Goal: Task Accomplishment & Management: Complete application form

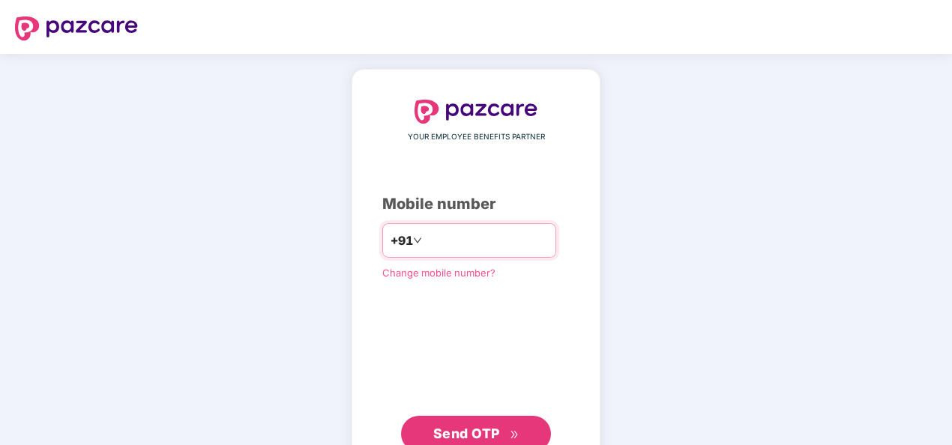
drag, startPoint x: 0, startPoint y: 0, endPoint x: 471, endPoint y: 235, distance: 527.0
click at [471, 235] on input "number" at bounding box center [486, 241] width 123 height 24
click at [425, 237] on input "**********" at bounding box center [486, 241] width 123 height 24
type input "**********"
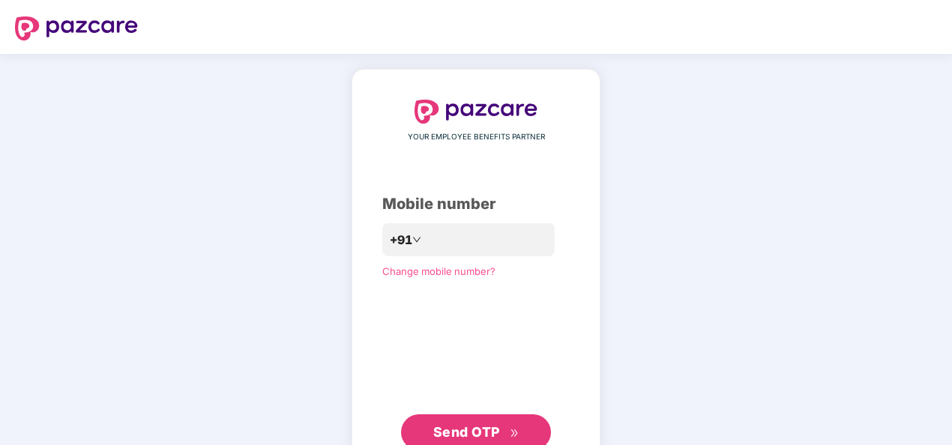
click at [505, 426] on span "Send OTP" at bounding box center [476, 432] width 86 height 21
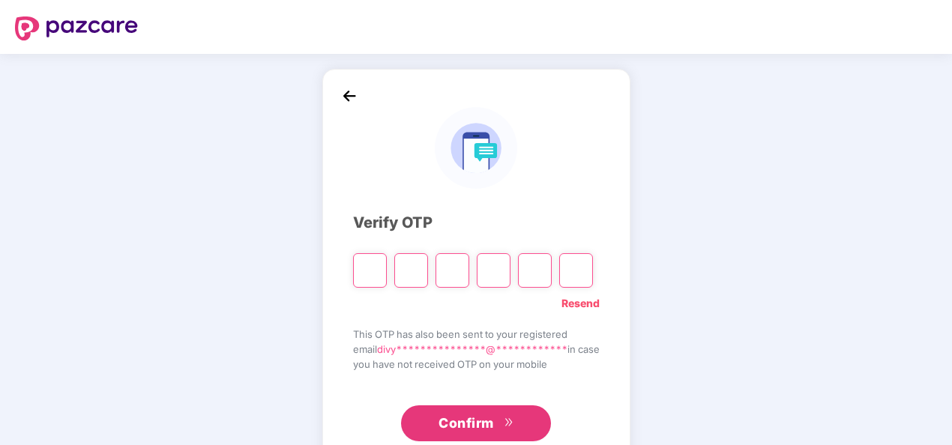
type input "*"
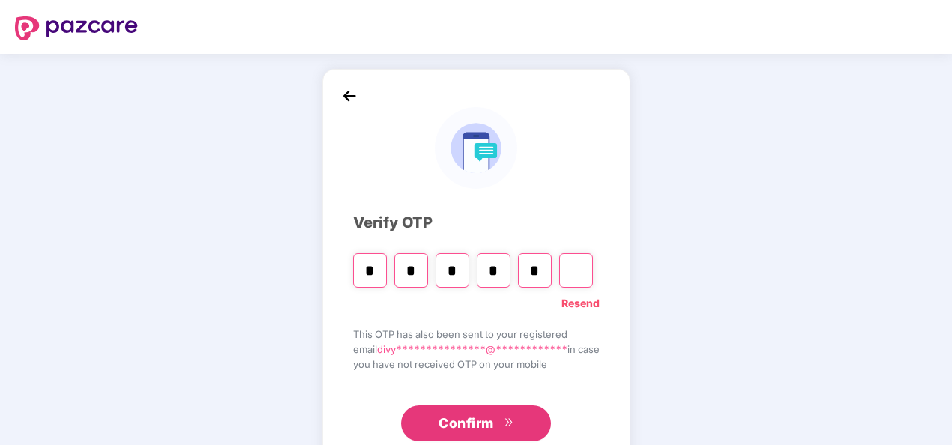
type input "*"
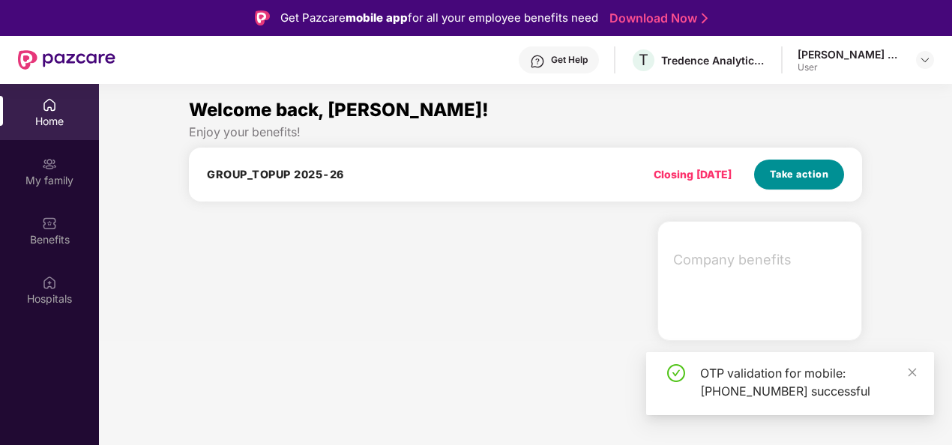
click at [772, 180] on span "Take action" at bounding box center [799, 174] width 59 height 15
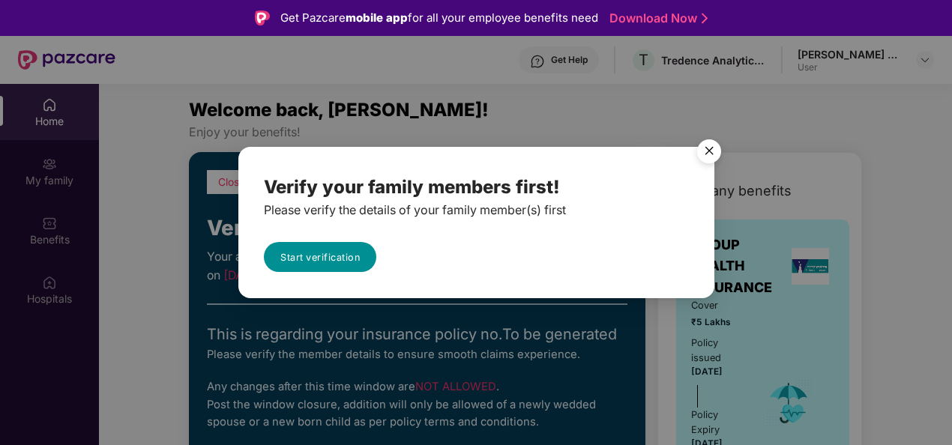
click at [351, 250] on link "Start verification" at bounding box center [320, 257] width 112 height 30
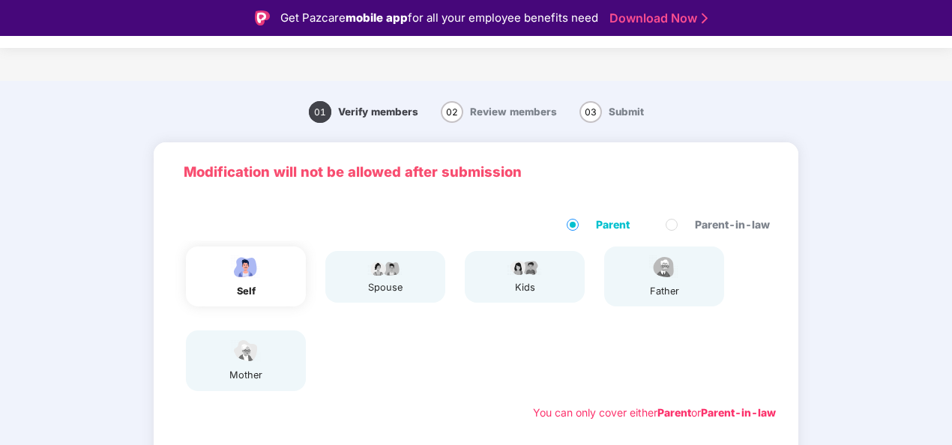
click at [268, 285] on div "self" at bounding box center [246, 277] width 120 height 60
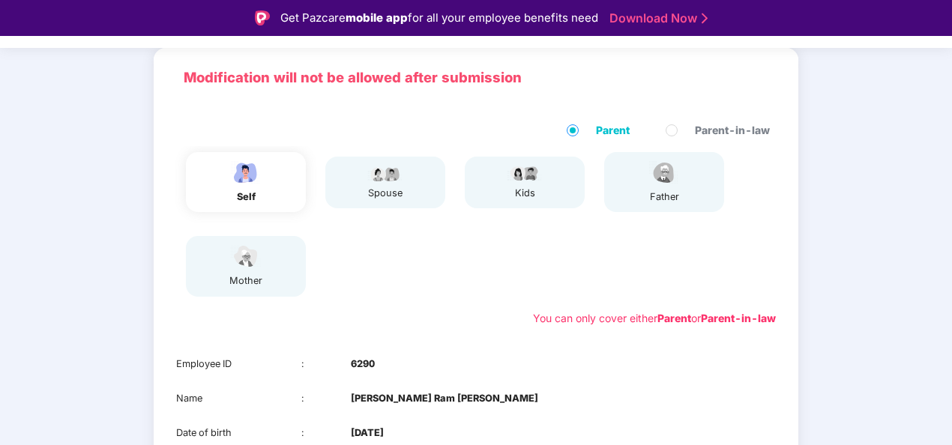
scroll to position [270, 0]
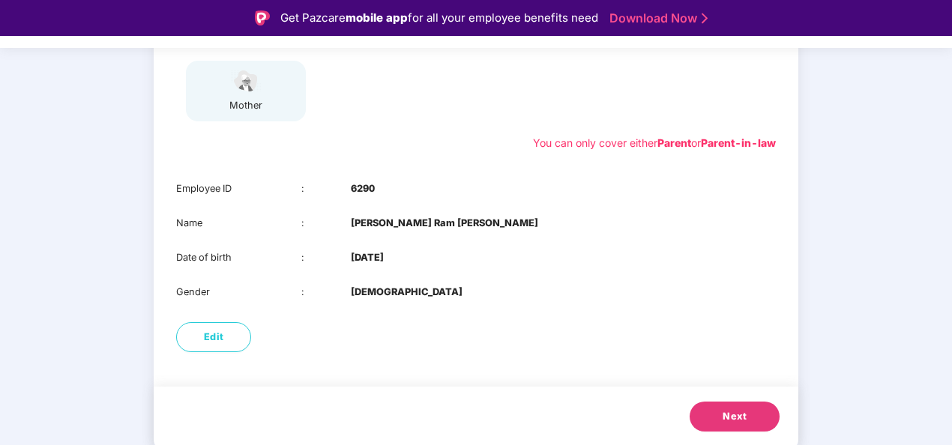
click at [743, 424] on button "Next" at bounding box center [735, 417] width 90 height 30
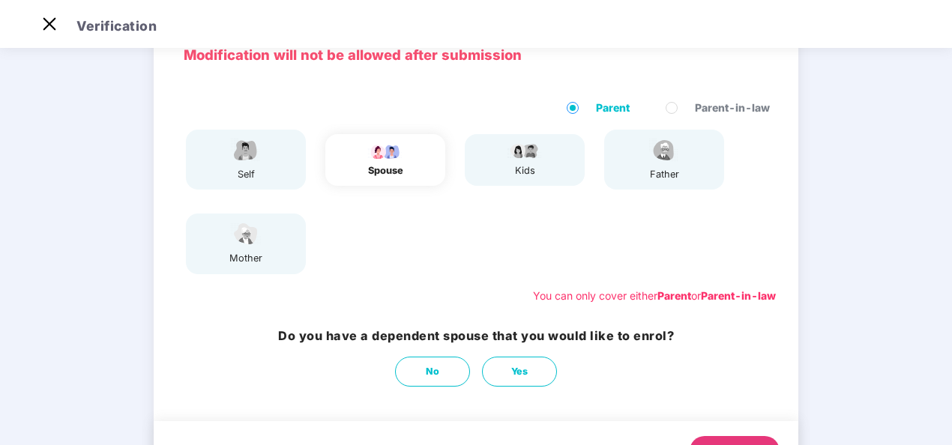
scroll to position [82, 0]
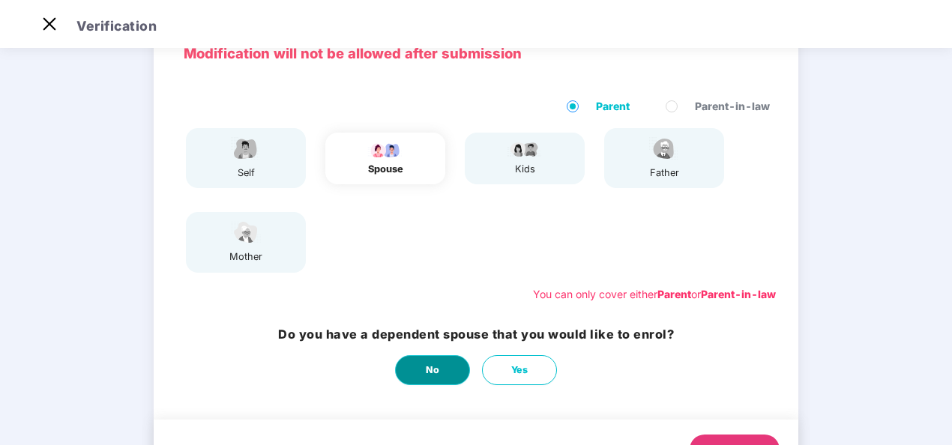
click at [435, 373] on span "No" at bounding box center [433, 370] width 14 height 15
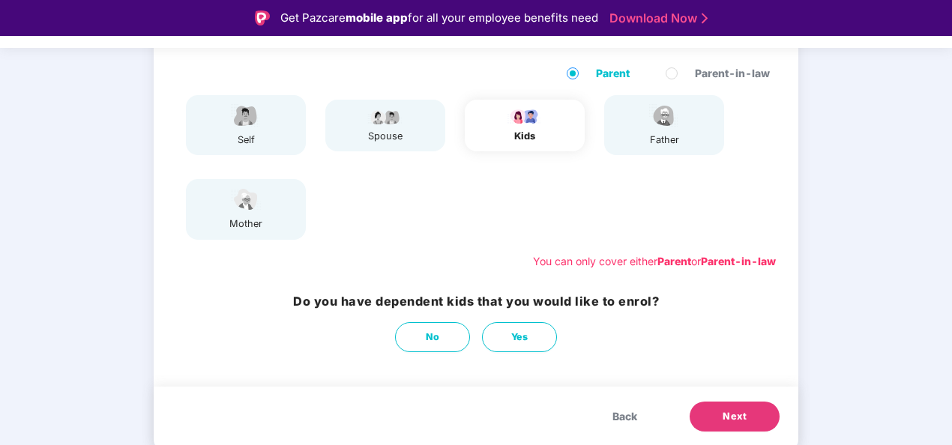
scroll to position [149, 0]
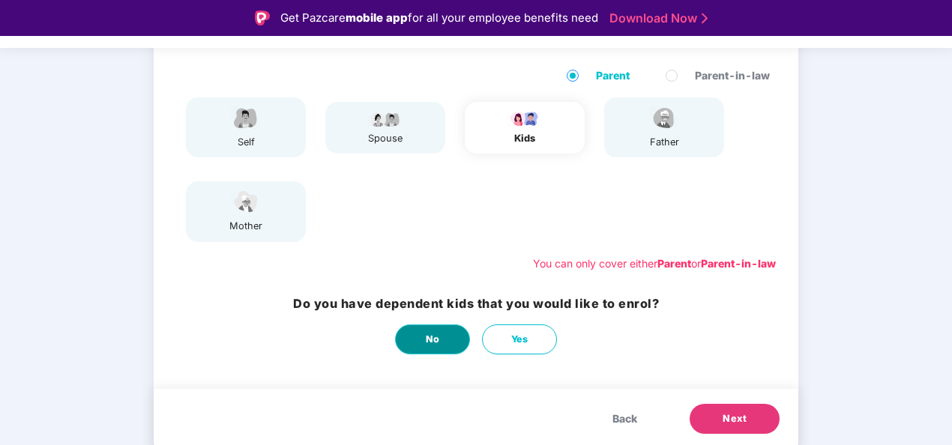
click at [444, 340] on button "No" at bounding box center [432, 340] width 75 height 30
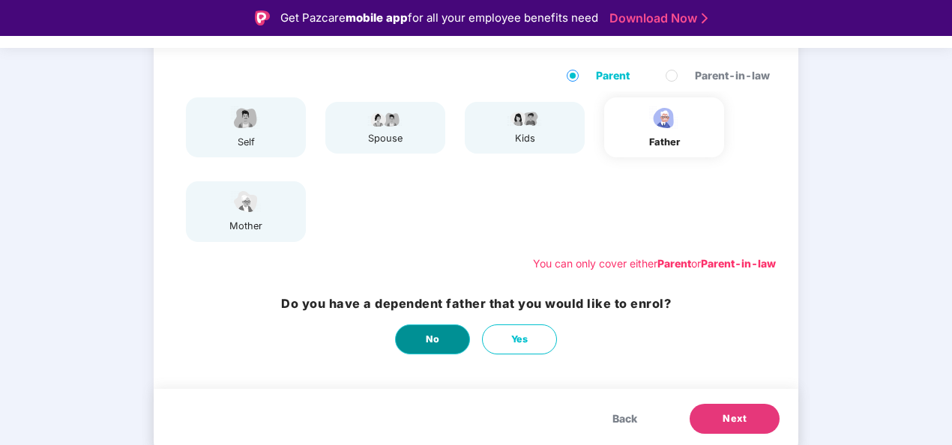
click at [442, 344] on button "No" at bounding box center [432, 340] width 75 height 30
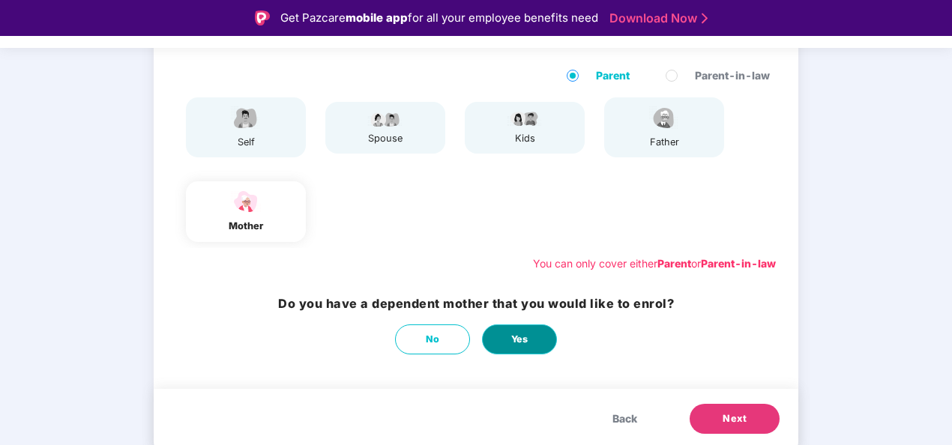
click at [516, 337] on span "Yes" at bounding box center [519, 339] width 17 height 15
select select "******"
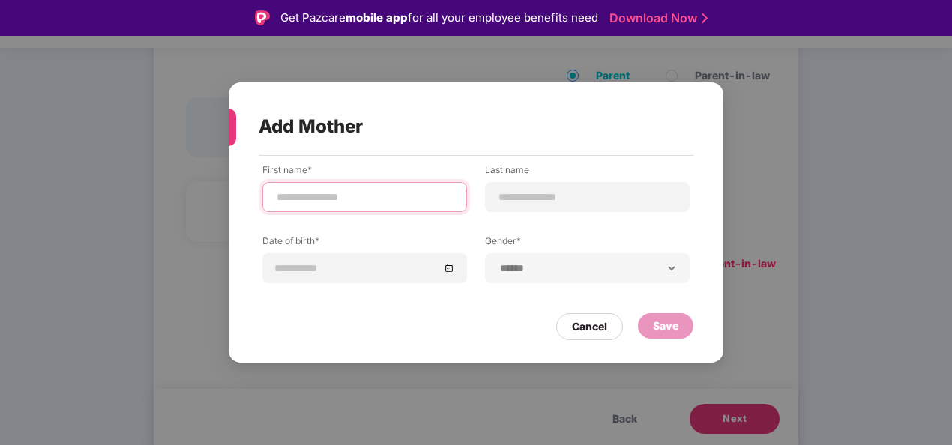
click at [436, 191] on input at bounding box center [364, 198] width 179 height 16
type input "**********"
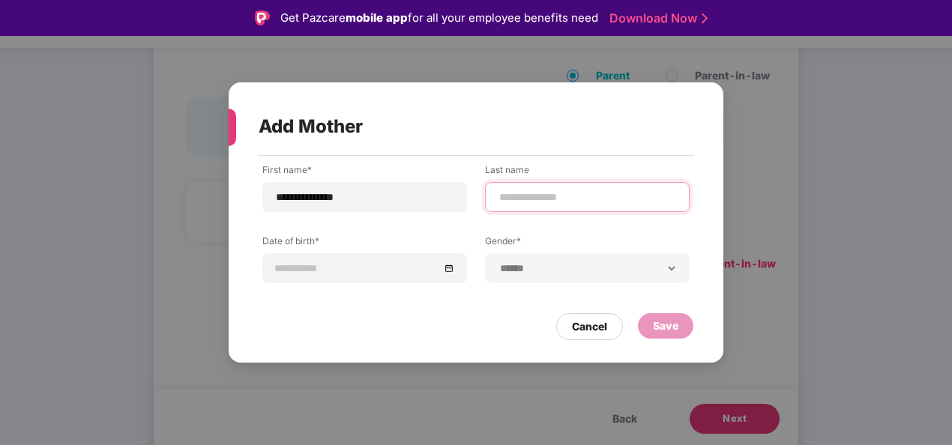
click at [592, 190] on input at bounding box center [587, 198] width 179 height 16
type input "**********"
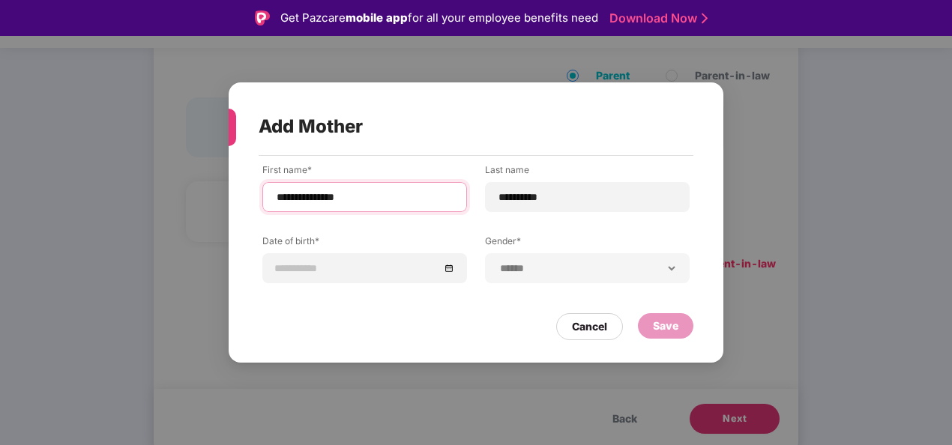
click at [399, 195] on input "**********" at bounding box center [364, 198] width 179 height 16
type input "*"
type input "**********"
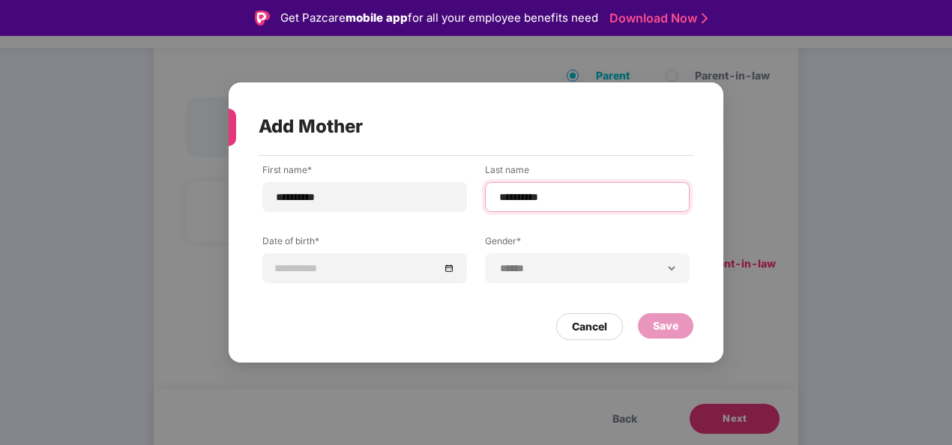
click at [502, 199] on input "**********" at bounding box center [587, 198] width 179 height 16
type input "****"
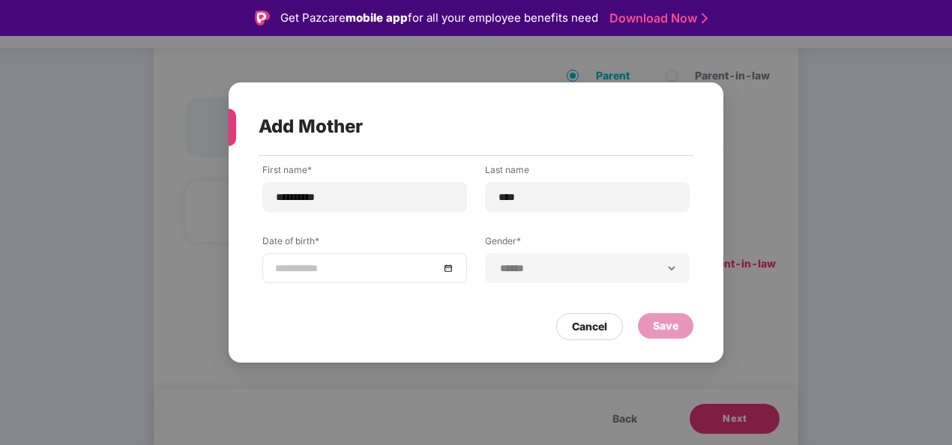
click at [445, 273] on div at bounding box center [364, 268] width 179 height 16
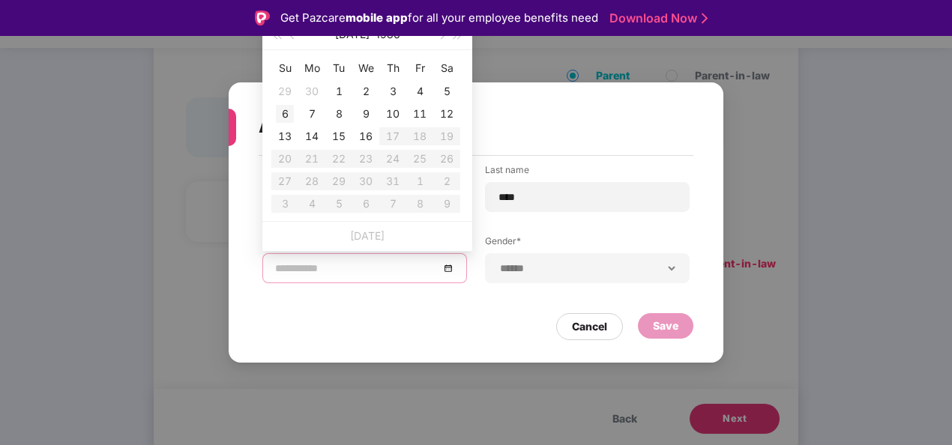
type input "**********"
click at [289, 115] on div "6" at bounding box center [285, 114] width 18 height 18
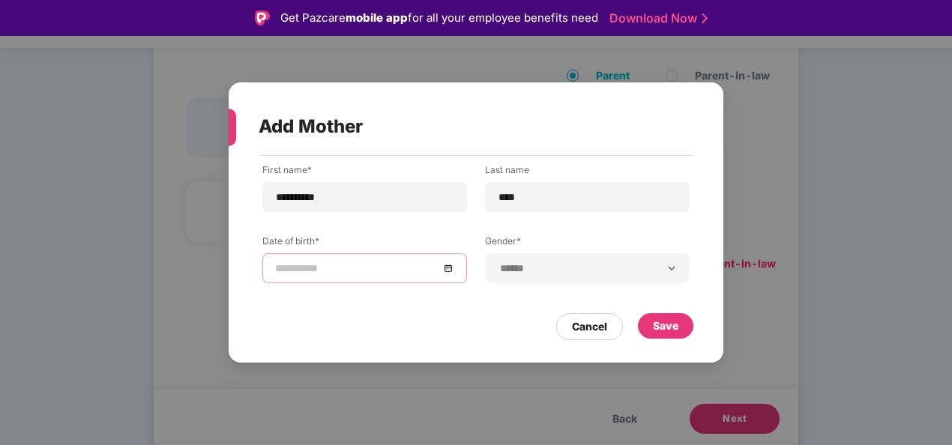
click at [333, 274] on input at bounding box center [357, 268] width 164 height 16
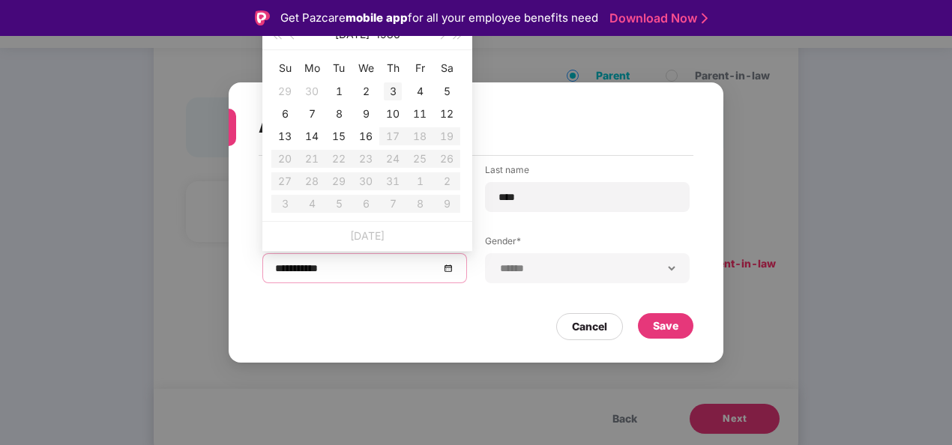
type input "**********"
click at [280, 116] on div "6" at bounding box center [285, 114] width 18 height 18
click at [331, 267] on input "**********" at bounding box center [357, 268] width 164 height 16
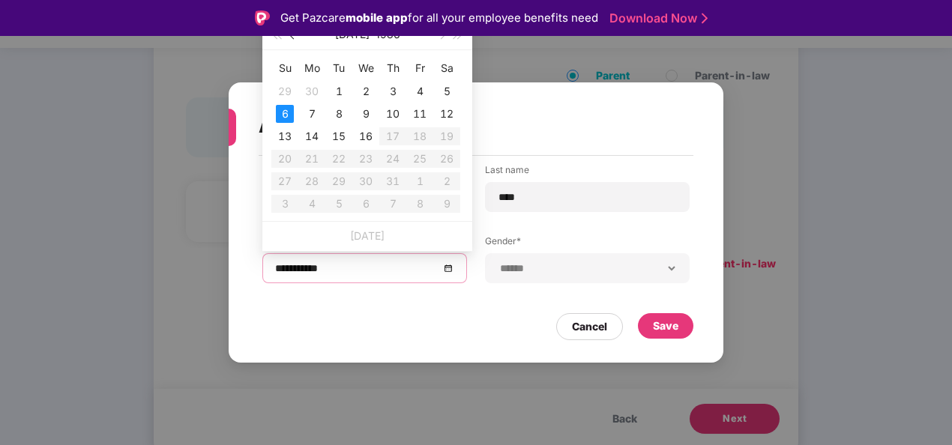
click at [293, 36] on span "button" at bounding box center [293, 35] width 7 height 7
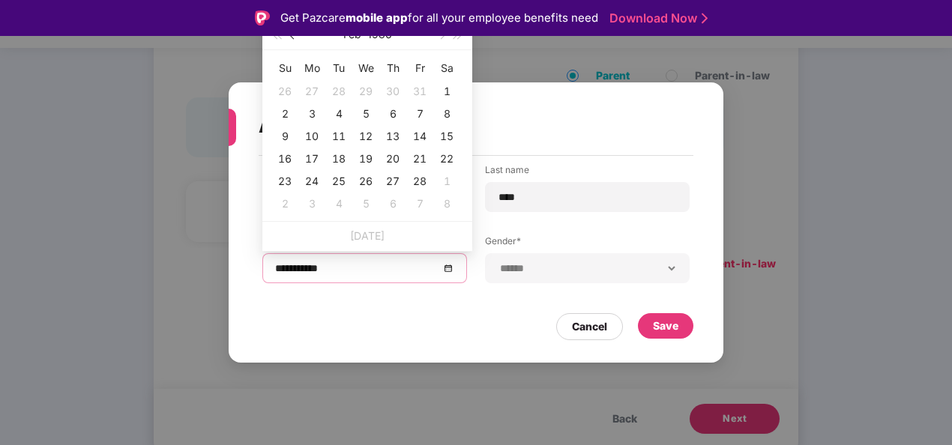
click at [293, 36] on span "button" at bounding box center [293, 35] width 7 height 7
drag, startPoint x: 293, startPoint y: 36, endPoint x: 377, endPoint y: 37, distance: 84.0
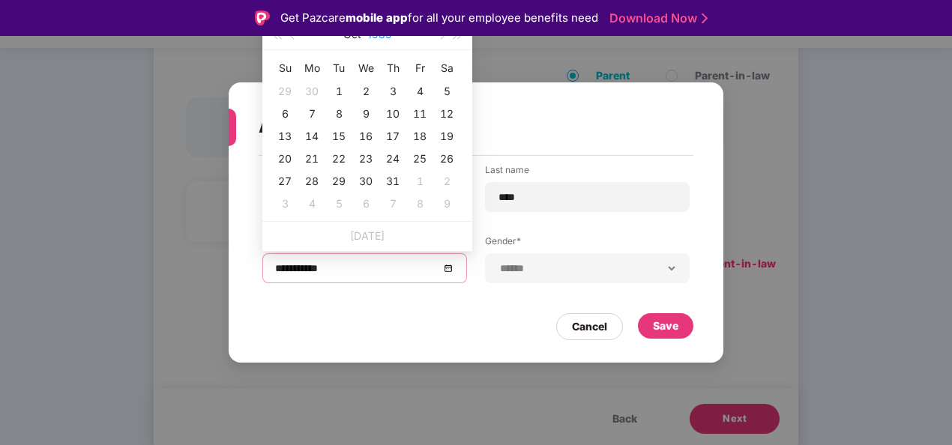
click at [377, 37] on div "Oct 1985" at bounding box center [367, 34] width 210 height 31
click at [377, 37] on button "1985" at bounding box center [379, 34] width 24 height 30
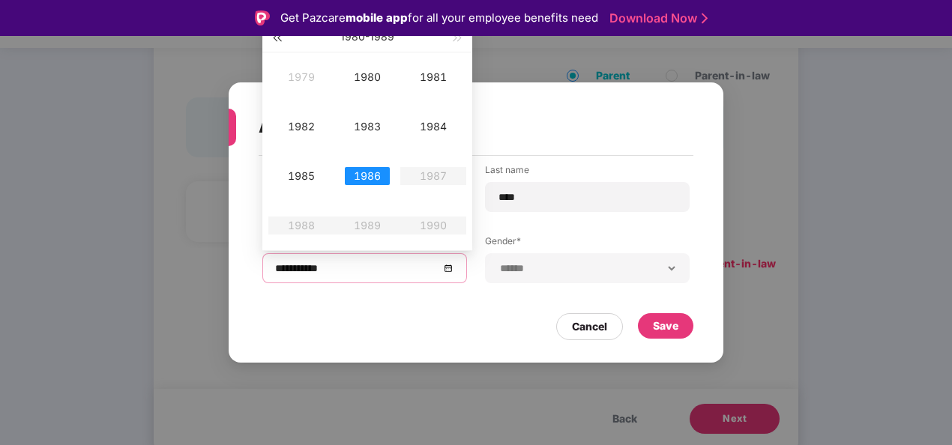
click at [278, 40] on button "button" at bounding box center [276, 37] width 16 height 30
click at [387, 127] on div "1973" at bounding box center [367, 127] width 45 height 18
click at [372, 129] on div "1973" at bounding box center [367, 127] width 45 height 18
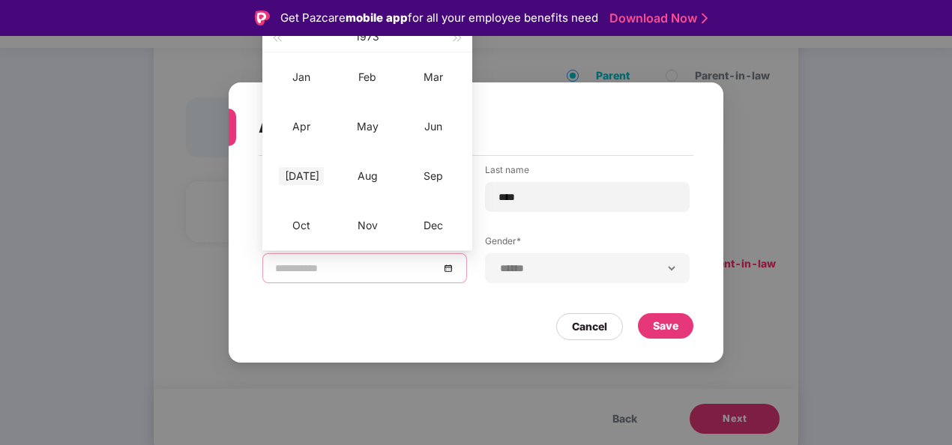
click at [312, 178] on div "Jul" at bounding box center [301, 176] width 45 height 18
click at [318, 176] on div "Jul" at bounding box center [301, 176] width 45 height 18
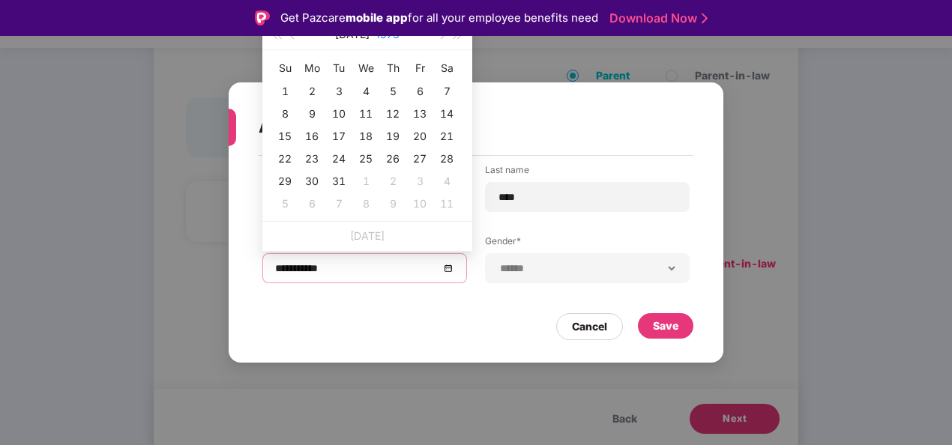
click at [382, 36] on button "1973" at bounding box center [388, 34] width 24 height 30
click at [349, 36] on button "Jul" at bounding box center [352, 34] width 34 height 30
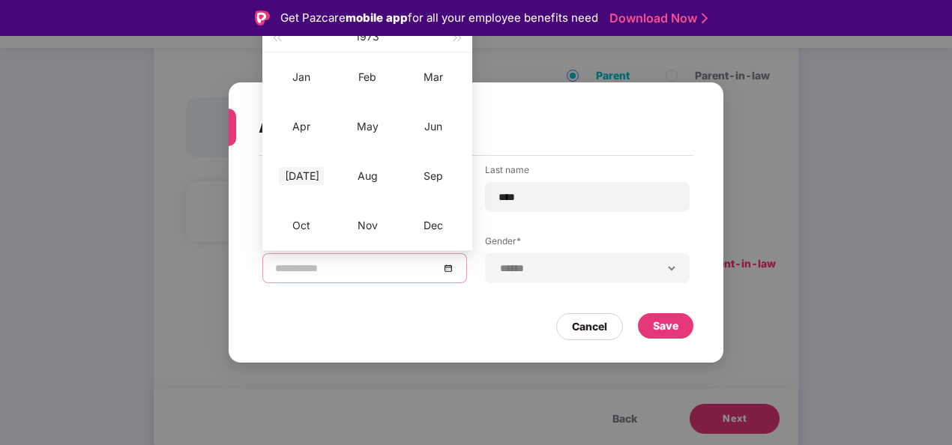
click at [313, 171] on div "Jul" at bounding box center [301, 176] width 45 height 18
click at [357, 264] on input "**********" at bounding box center [357, 268] width 164 height 16
click at [372, 40] on button "1973" at bounding box center [367, 37] width 24 height 30
click at [363, 130] on div "1973" at bounding box center [367, 127] width 45 height 18
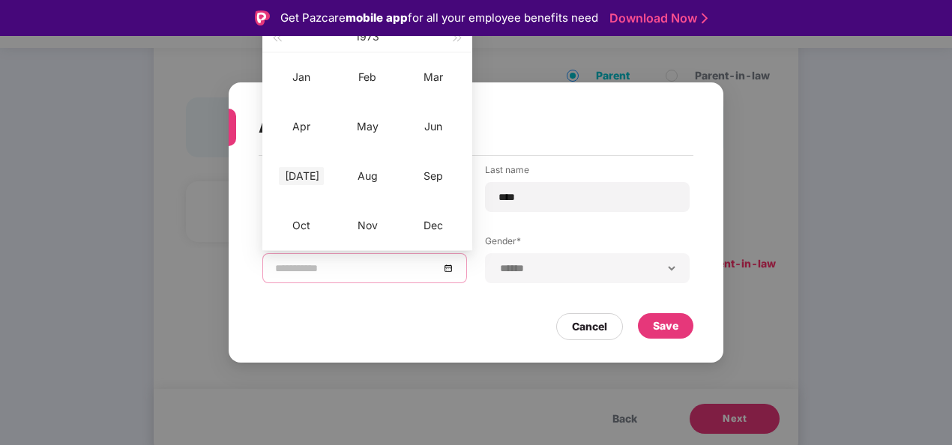
click at [304, 172] on div "Jul" at bounding box center [301, 176] width 45 height 18
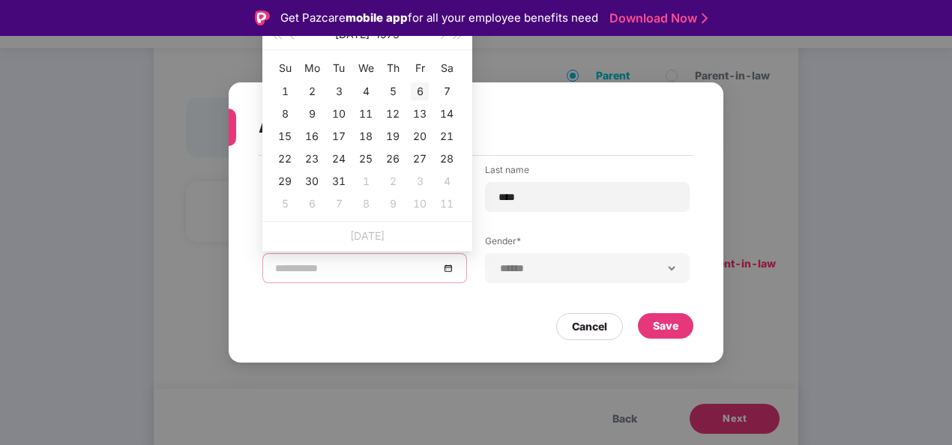
type input "**********"
click at [423, 85] on div "6" at bounding box center [420, 91] width 18 height 18
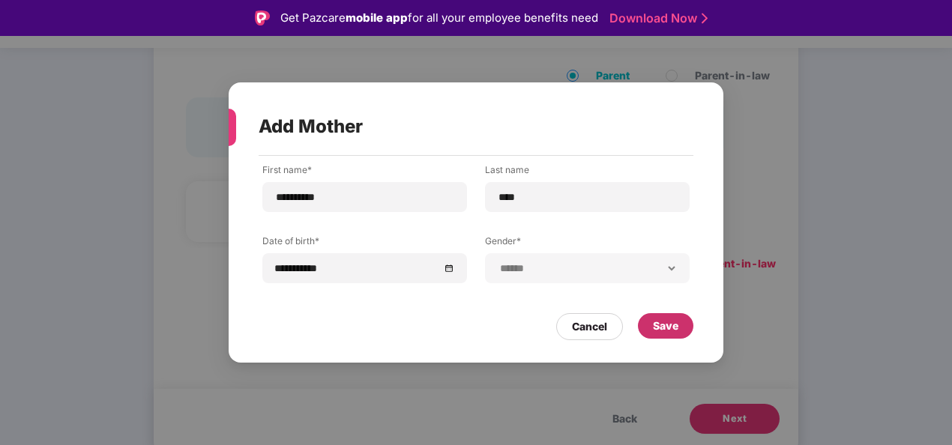
click at [669, 331] on div "Save" at bounding box center [665, 326] width 25 height 16
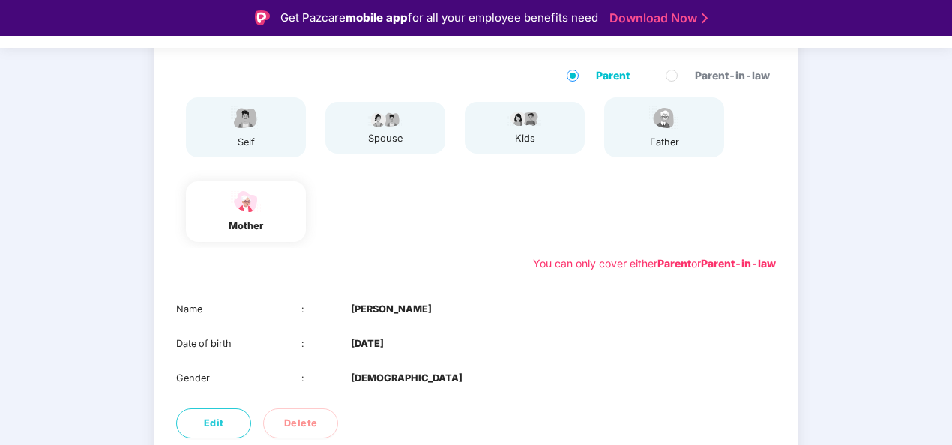
scroll to position [235, 0]
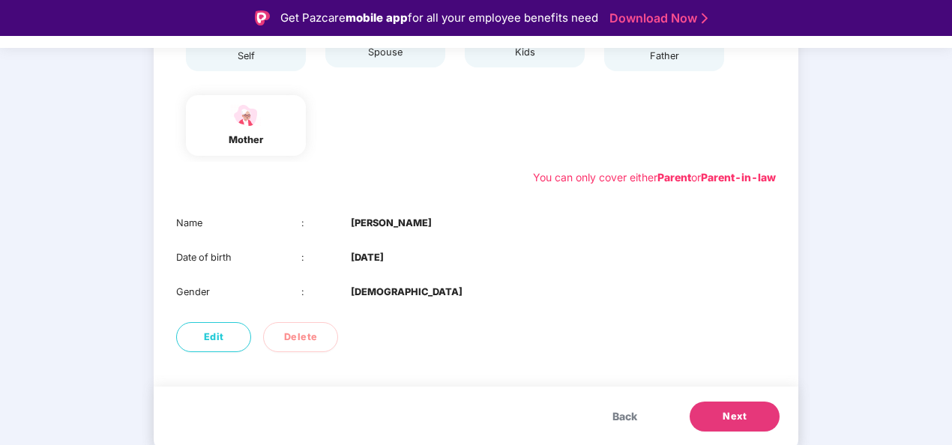
click at [751, 418] on button "Next" at bounding box center [735, 417] width 90 height 30
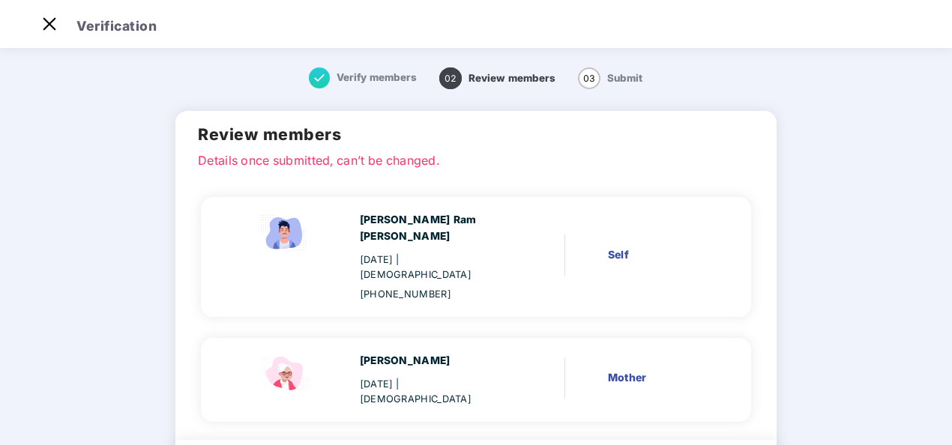
scroll to position [85, 0]
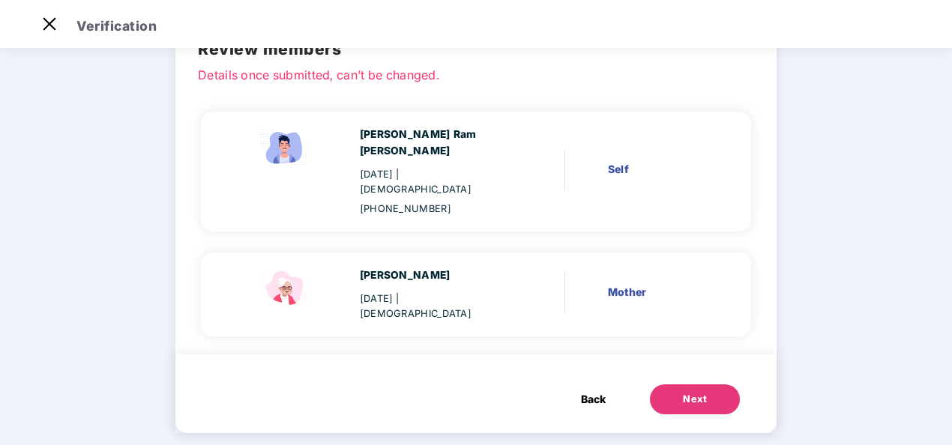
click at [687, 392] on div "Next" at bounding box center [695, 399] width 24 height 15
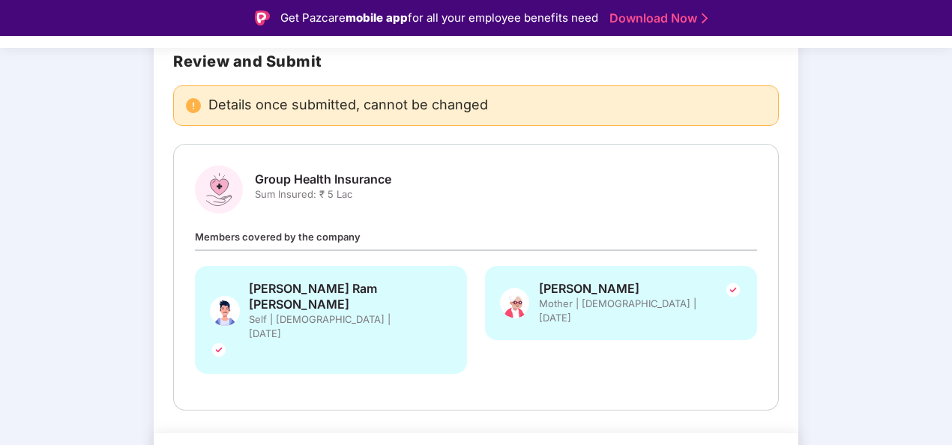
scroll to position [116, 0]
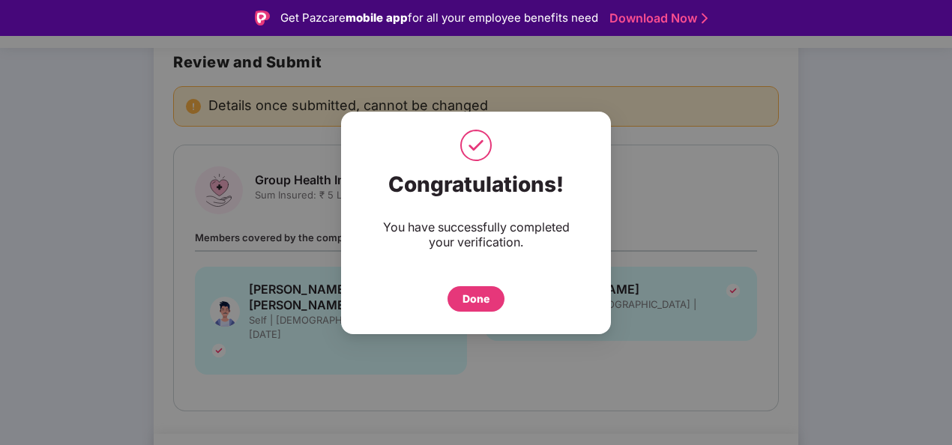
click at [485, 289] on div "Done" at bounding box center [476, 298] width 57 height 25
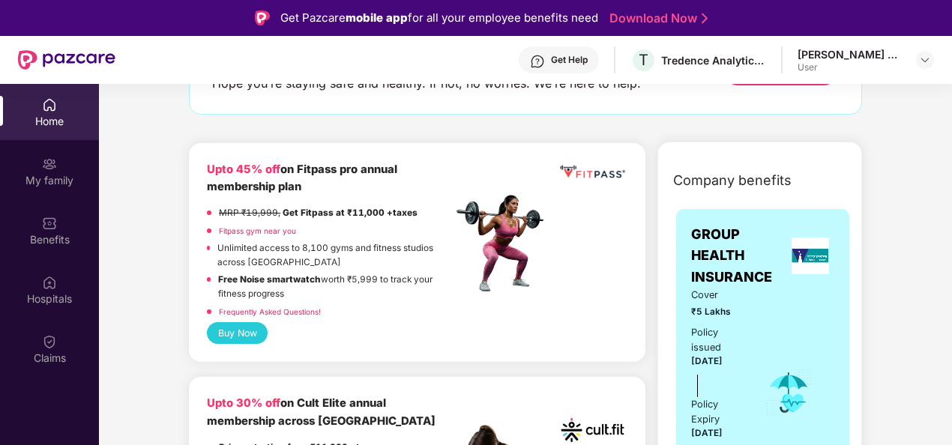
scroll to position [132, 0]
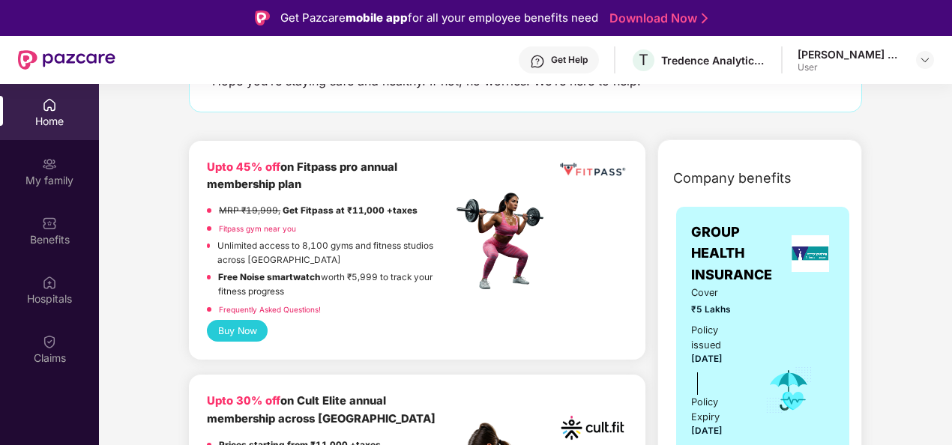
drag, startPoint x: 234, startPoint y: 279, endPoint x: 337, endPoint y: 303, distance: 106.2
click at [337, 303] on div "MRP ₹19,999, Get Fitpass at ₹11,000 +taxes Fitpass gym near you Unlimited acces…" at bounding box center [329, 262] width 245 height 116
click at [337, 303] on div "Frequently Asked Questions!" at bounding box center [329, 312] width 245 height 18
click at [244, 325] on button "Buy Now" at bounding box center [237, 331] width 61 height 22
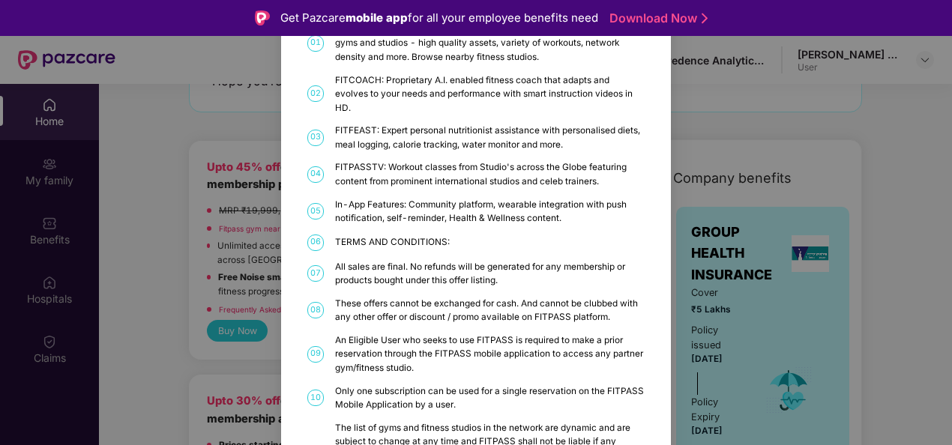
scroll to position [0, 0]
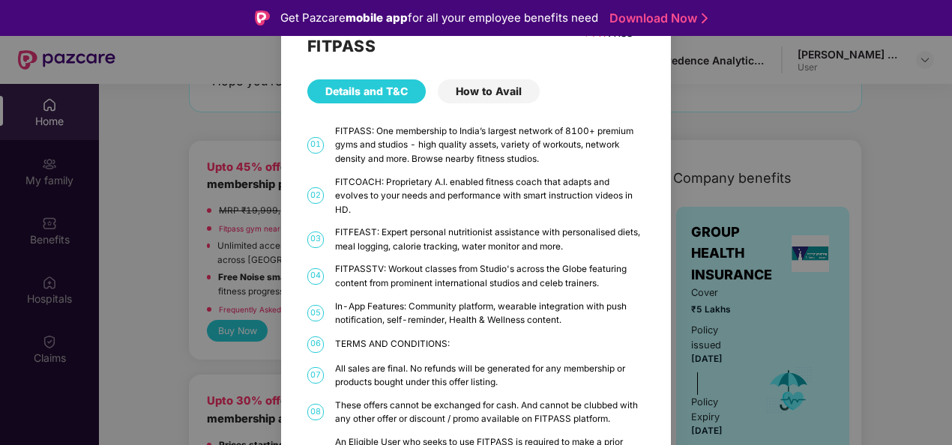
click at [483, 94] on div "How to Avail" at bounding box center [489, 91] width 102 height 24
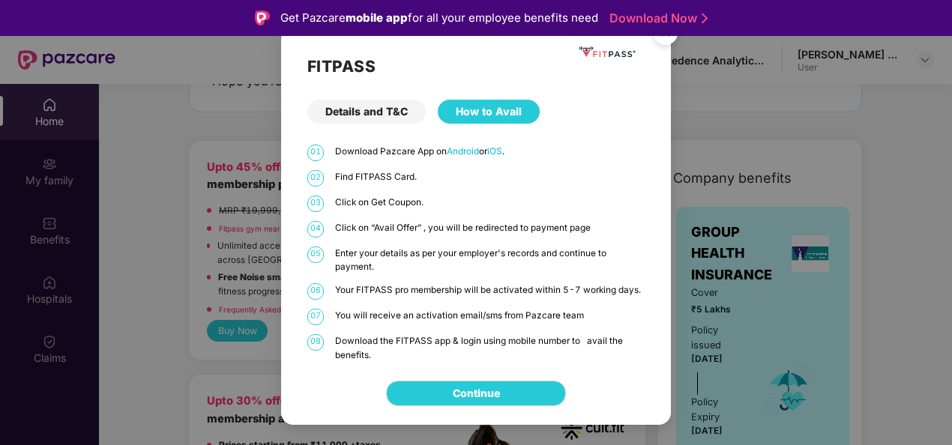
scroll to position [84, 0]
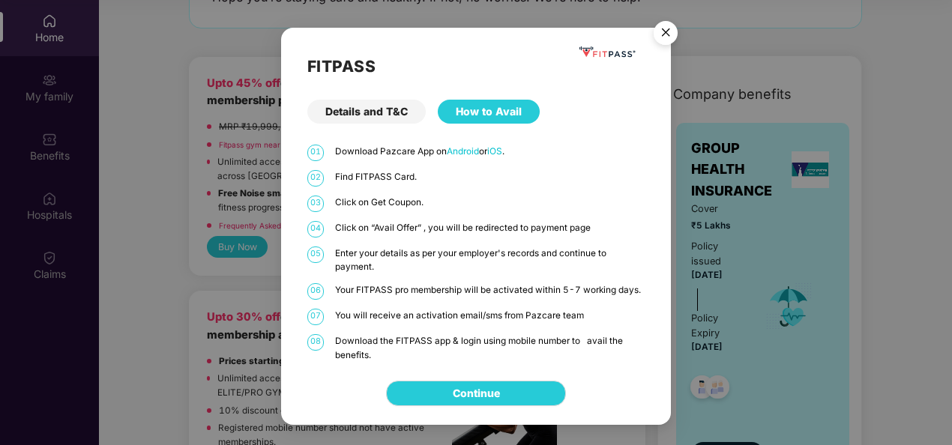
click at [658, 37] on img "Close" at bounding box center [666, 35] width 42 height 42
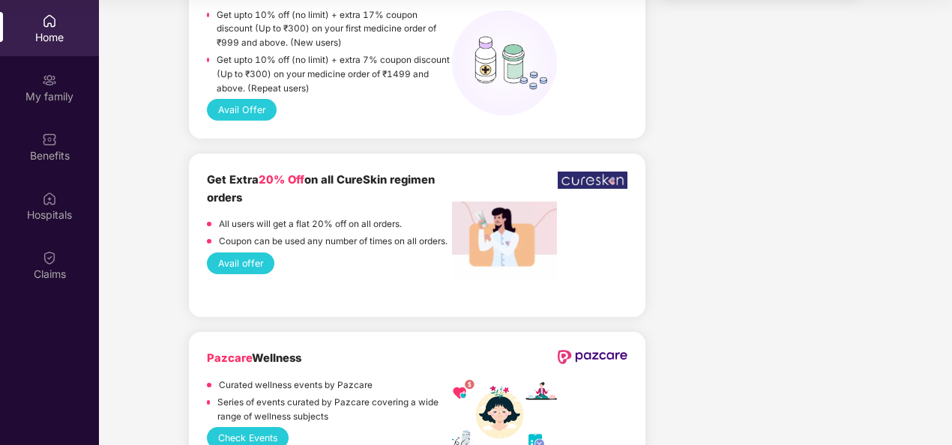
scroll to position [1353, 0]
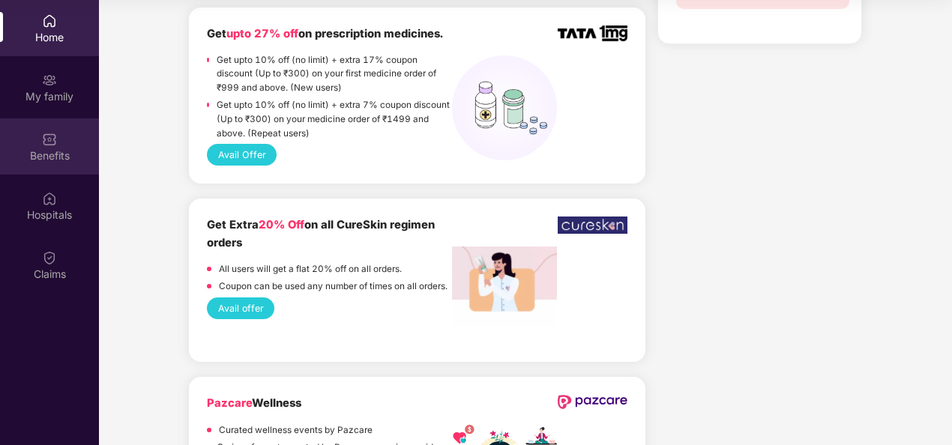
click at [37, 140] on div "Benefits" at bounding box center [49, 146] width 99 height 56
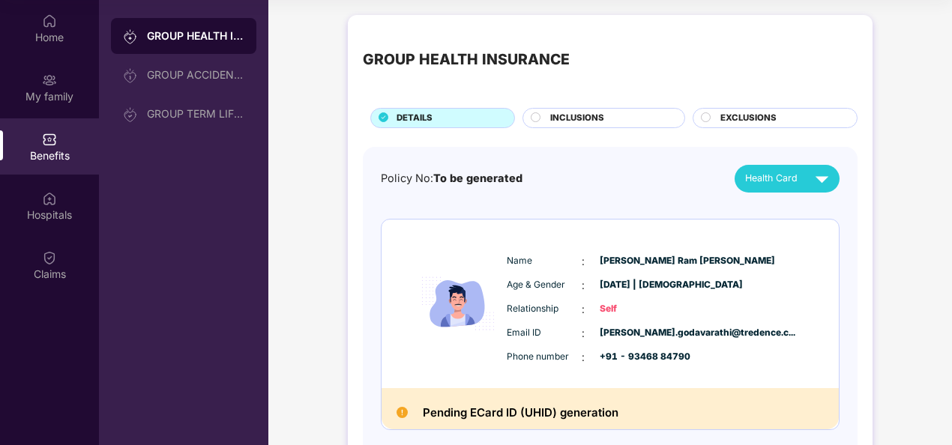
click at [585, 119] on span "INCLUSIONS" at bounding box center [577, 118] width 54 height 13
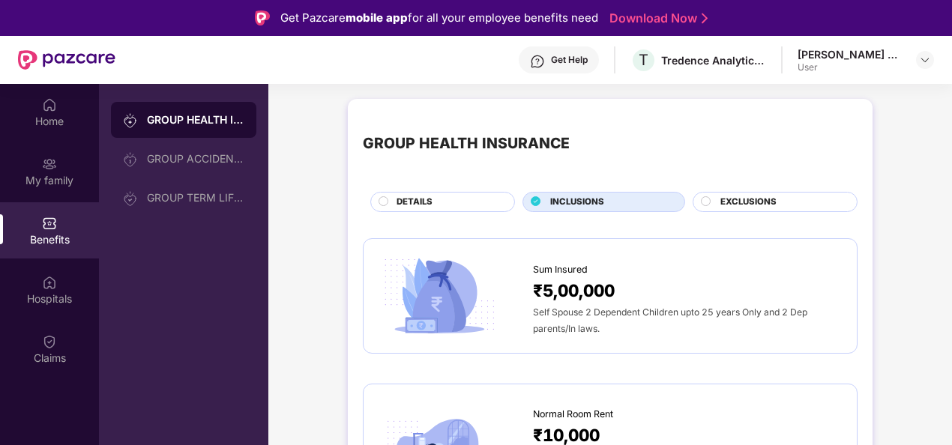
click at [726, 208] on div "EXCLUSIONS" at bounding box center [781, 204] width 136 height 16
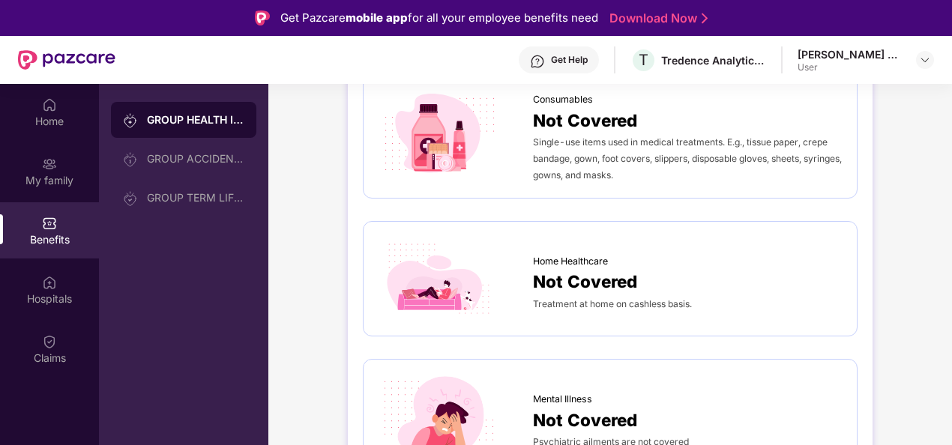
scroll to position [1138, 0]
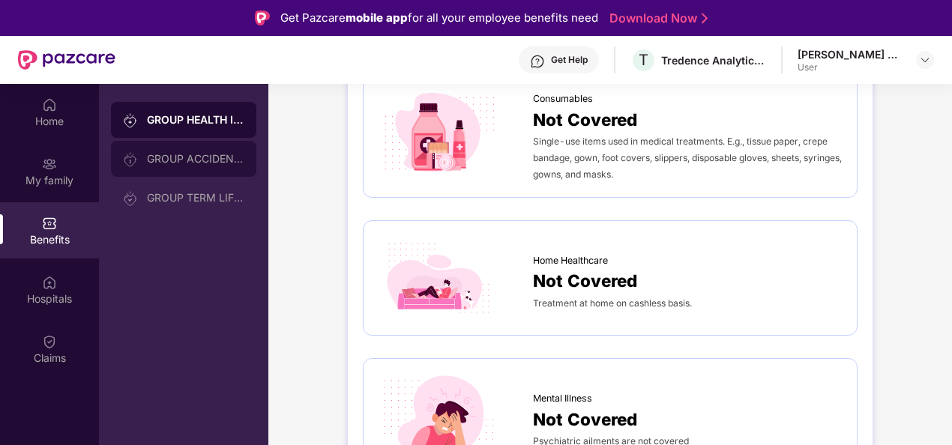
click at [220, 162] on div "GROUP ACCIDENTAL INSURANCE" at bounding box center [195, 159] width 97 height 12
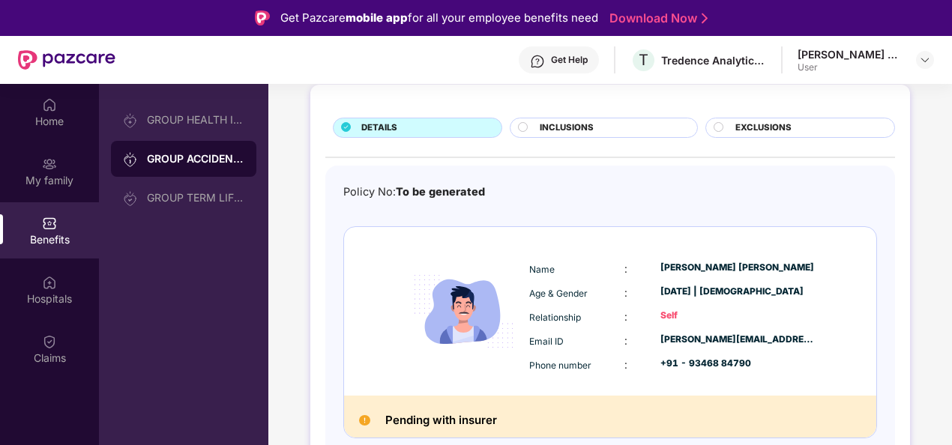
scroll to position [79, 0]
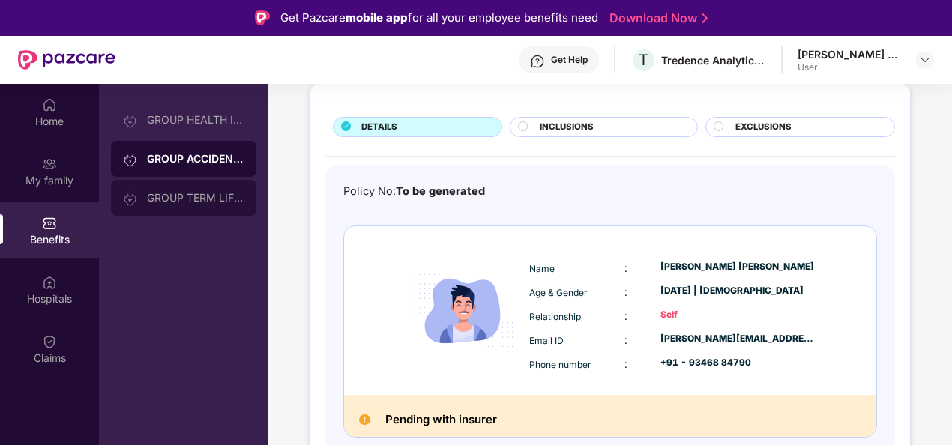
click at [199, 188] on div "GROUP TERM LIFE INSURANCE" at bounding box center [183, 198] width 145 height 36
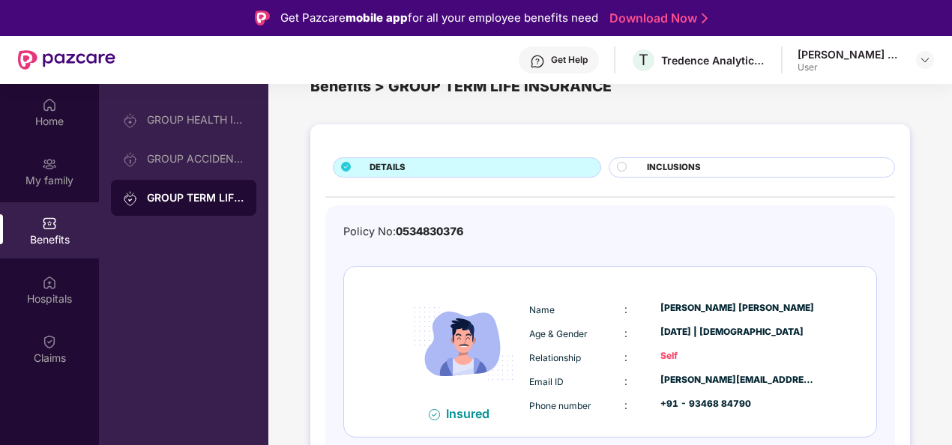
scroll to position [38, 0]
click at [652, 172] on span "INCLUSIONS" at bounding box center [674, 168] width 54 height 13
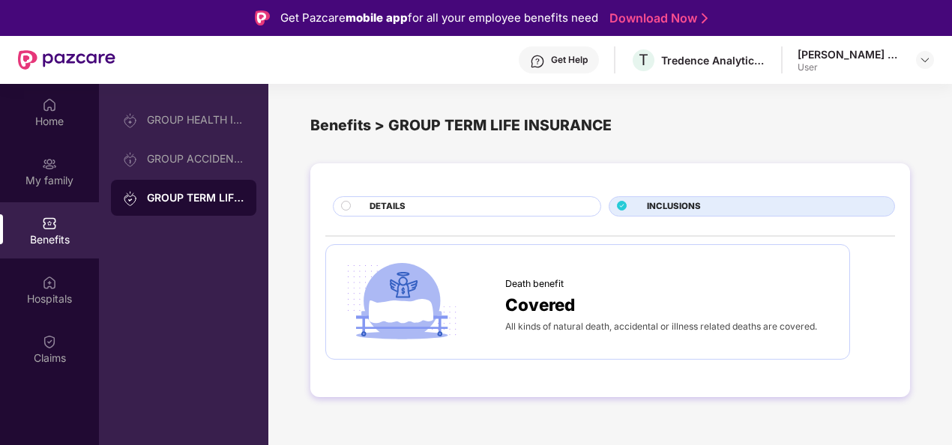
click at [514, 204] on div "DETAILS" at bounding box center [477, 208] width 231 height 16
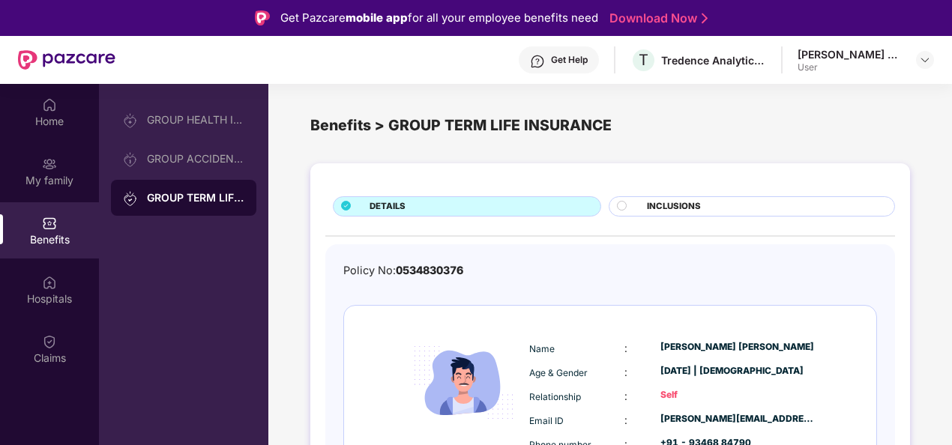
click at [618, 204] on circle at bounding box center [622, 205] width 9 height 9
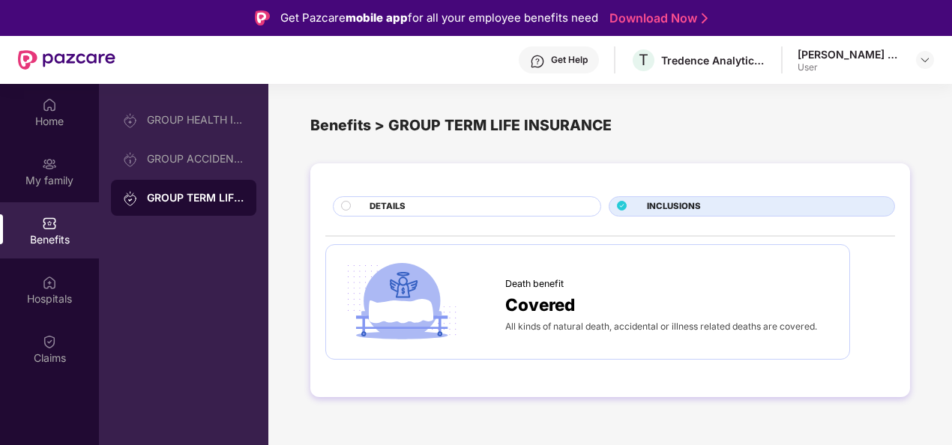
click at [471, 219] on div "DETAILS INCLUSIONS Death benefit Covered All kinds of natural death, accidental…" at bounding box center [610, 280] width 600 height 234
click at [439, 200] on div "DETAILS" at bounding box center [477, 208] width 231 height 16
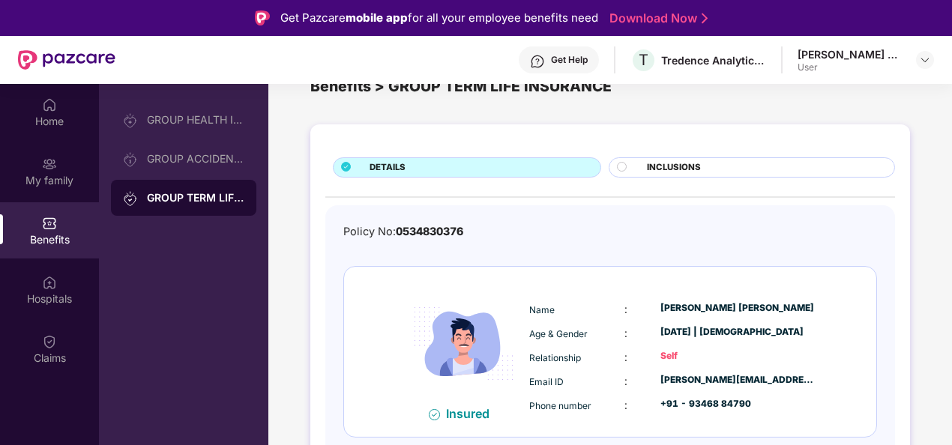
scroll to position [37, 0]
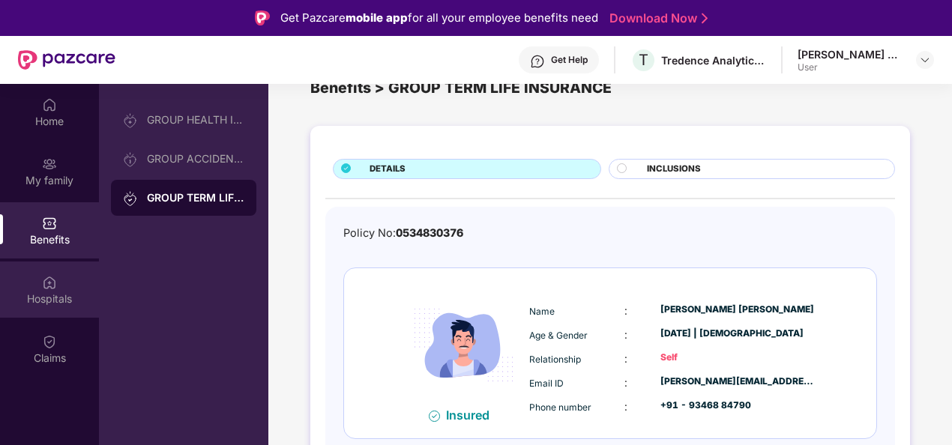
click at [44, 289] on img at bounding box center [49, 282] width 15 height 15
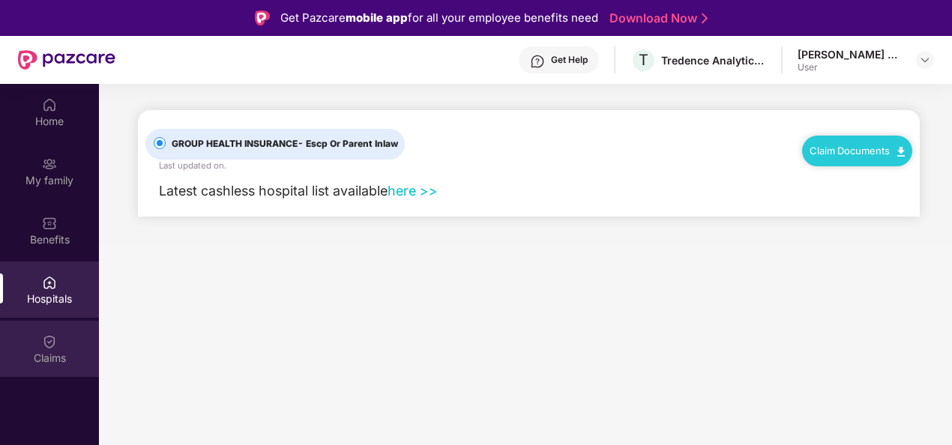
click at [45, 355] on div "Claims" at bounding box center [49, 358] width 99 height 15
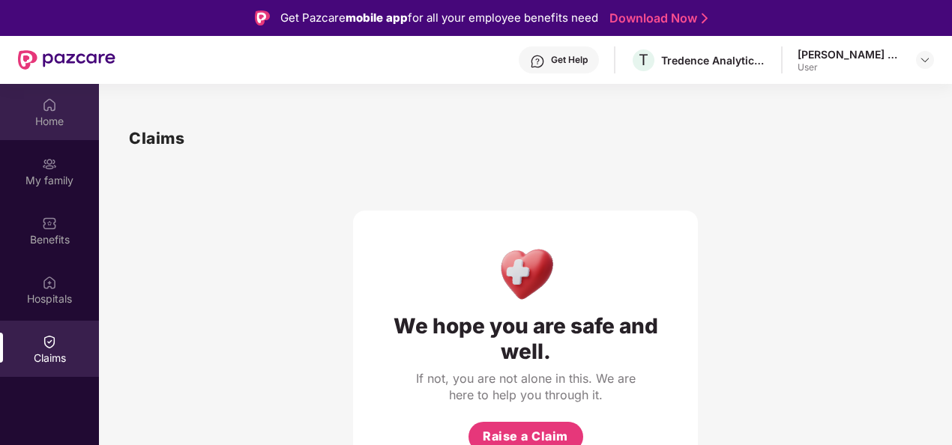
click at [31, 127] on div "Home" at bounding box center [49, 121] width 99 height 15
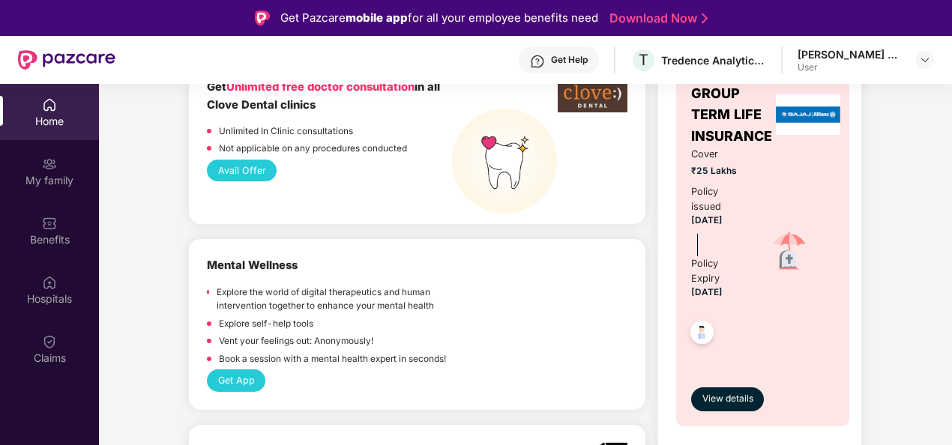
scroll to position [1020, 0]
